Goal: Find specific page/section: Find specific page/section

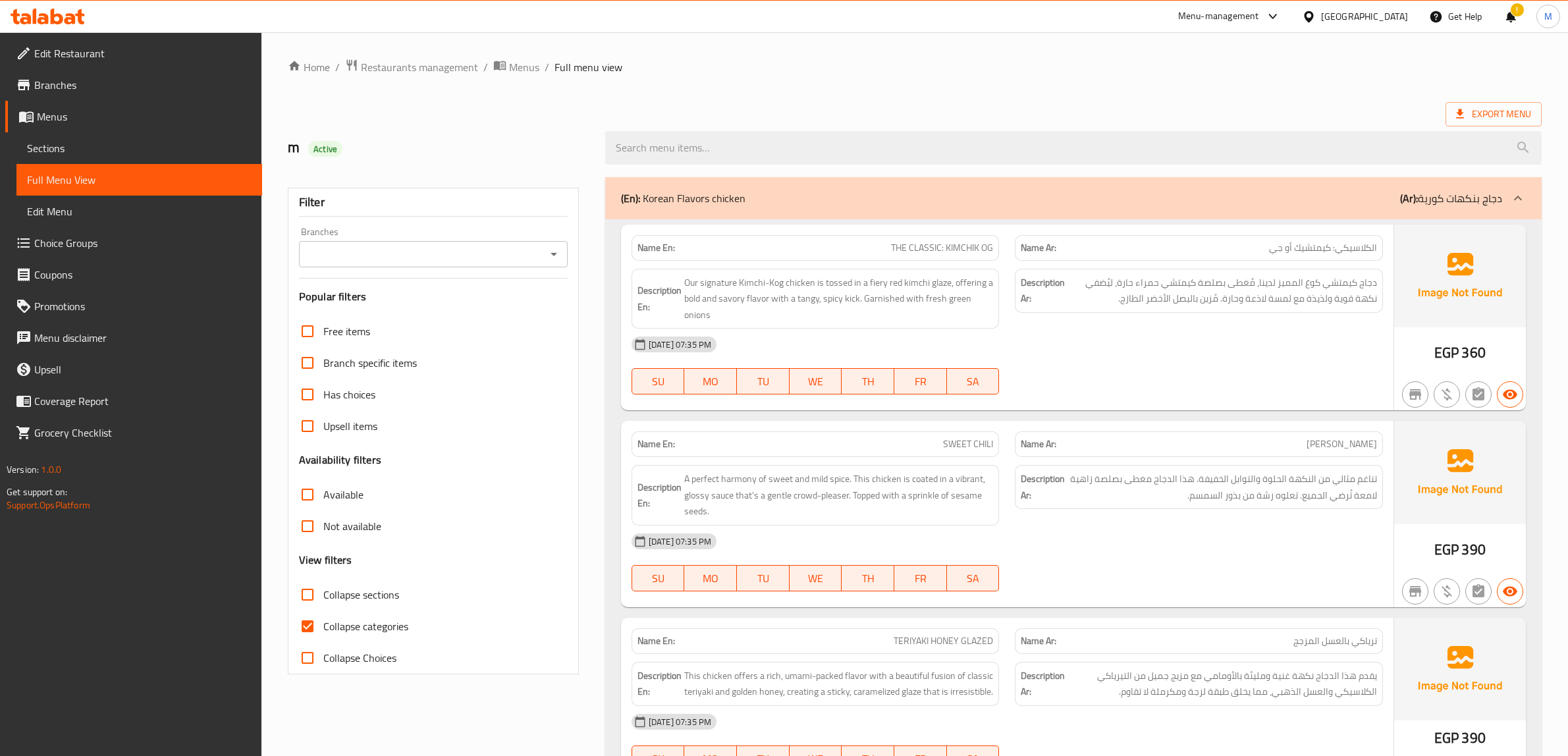
scroll to position [1492, 0]
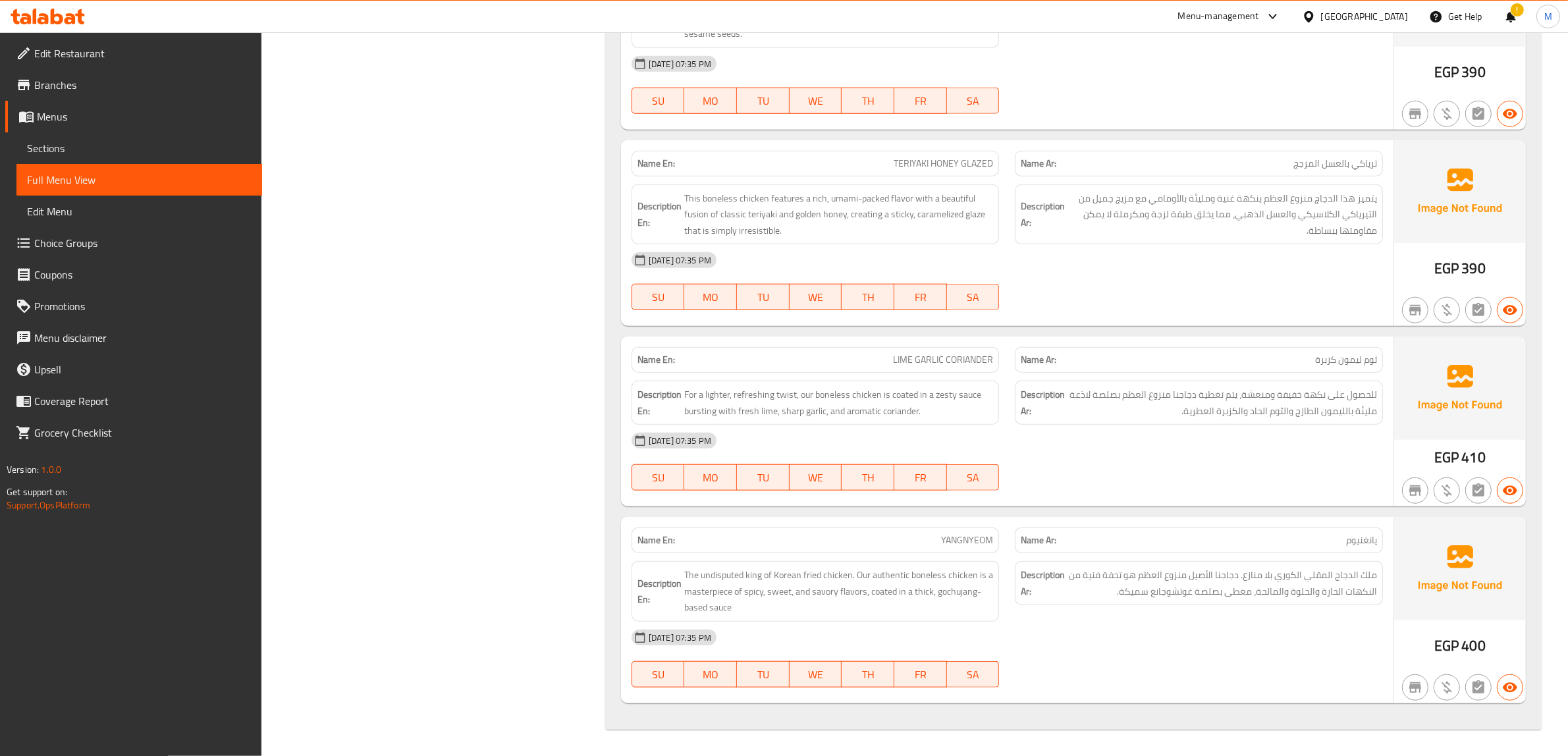
click at [1321, 9] on div at bounding box center [1311, 17] width 19 height 15
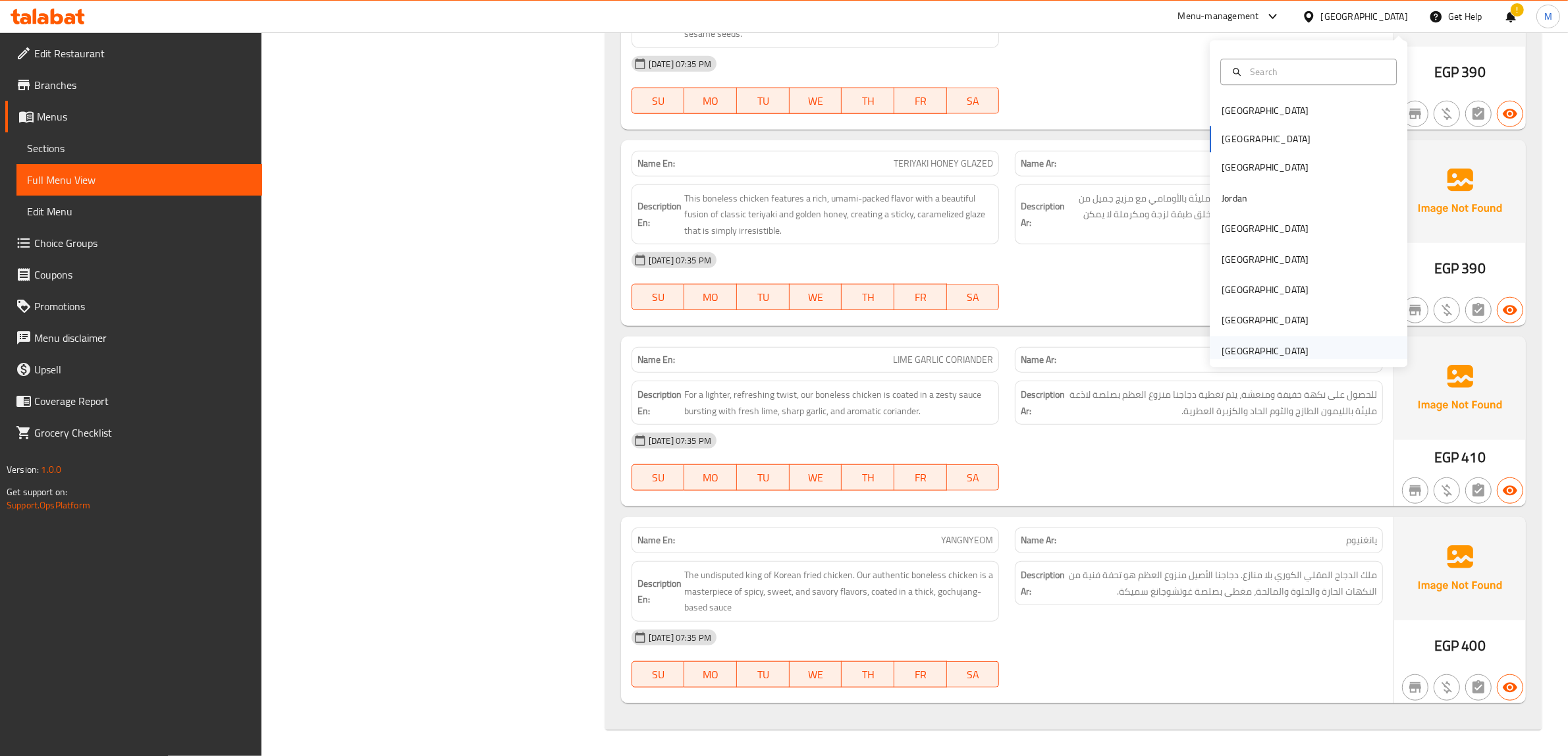
click at [1279, 348] on div "[GEOGRAPHIC_DATA]" at bounding box center [1265, 351] width 87 height 15
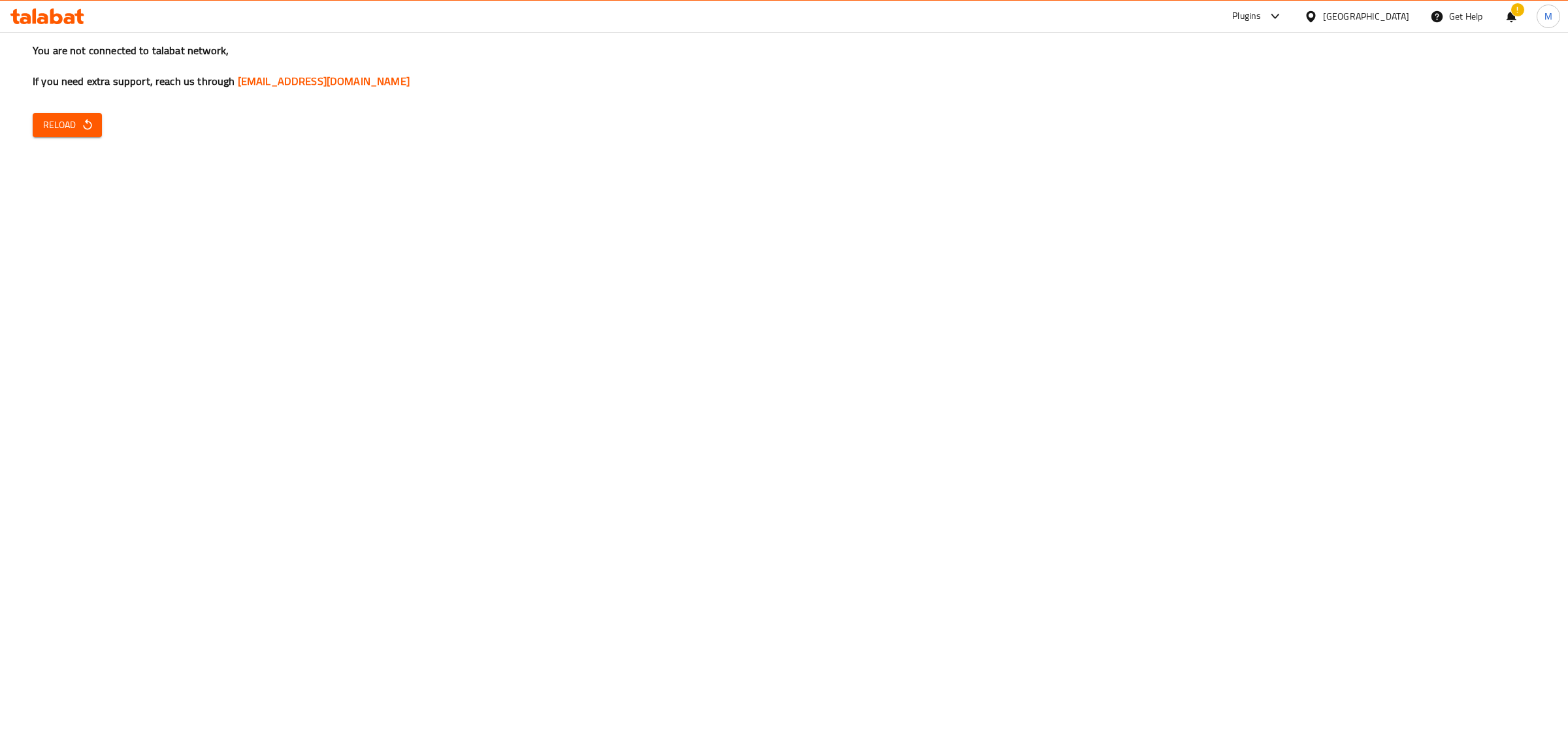
click at [85, 120] on icon "button" at bounding box center [88, 125] width 13 height 13
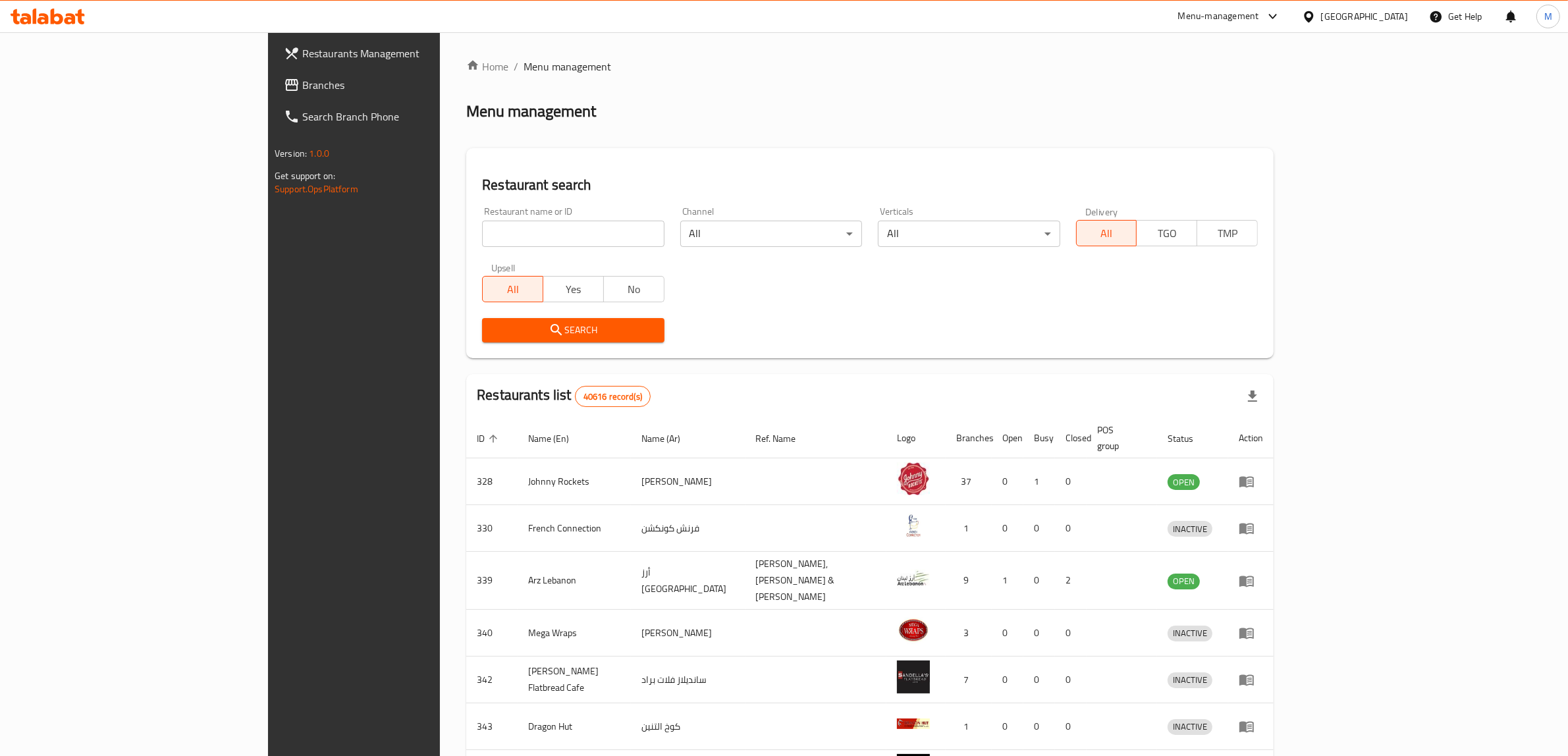
click at [303, 86] on span "Branches" at bounding box center [411, 85] width 217 height 16
